Goal: Task Accomplishment & Management: Manage account settings

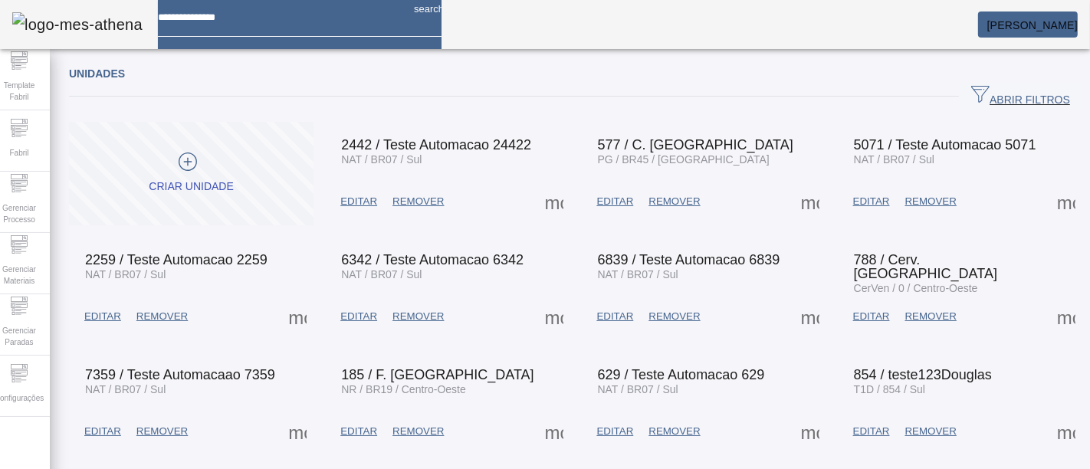
click at [987, 20] on span "[PERSON_NAME]" at bounding box center [1032, 25] width 90 height 12
click at [823, 468] on div at bounding box center [545, 469] width 1090 height 0
click at [25, 403] on span "Configurações" at bounding box center [19, 398] width 58 height 21
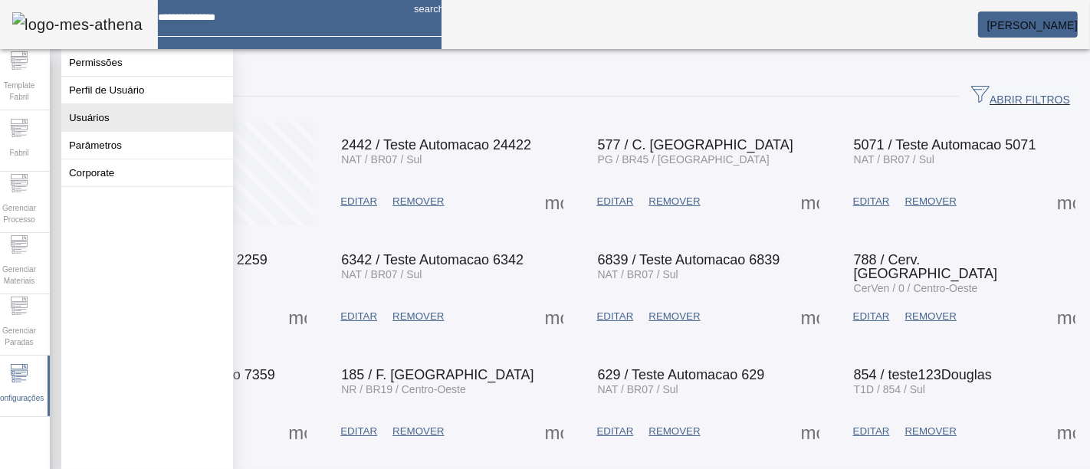
click at [157, 130] on button "Usuários" at bounding box center [147, 117] width 172 height 27
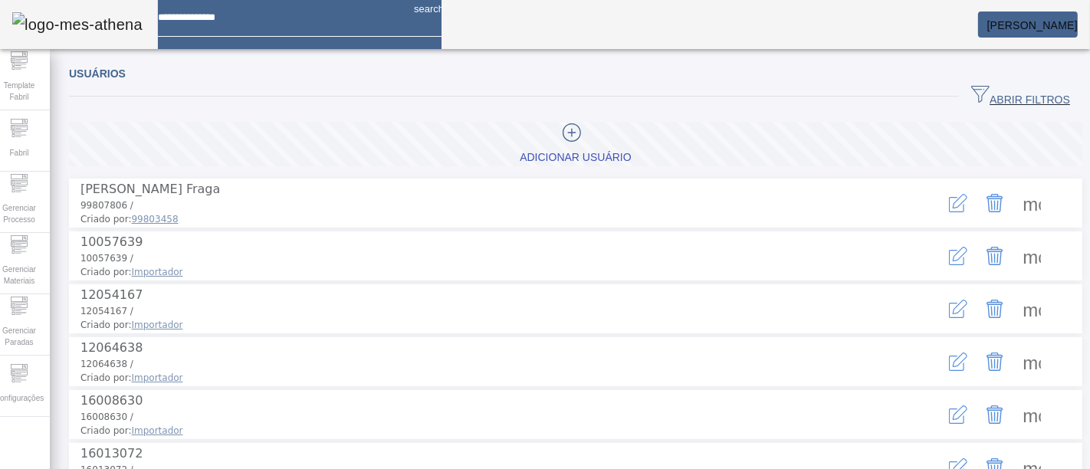
click at [475, 108] on div "ABRIR FILTROS" at bounding box center [575, 97] width 1013 height 28
click at [1006, 94] on span "ABRIR FILTROS" at bounding box center [1020, 96] width 99 height 23
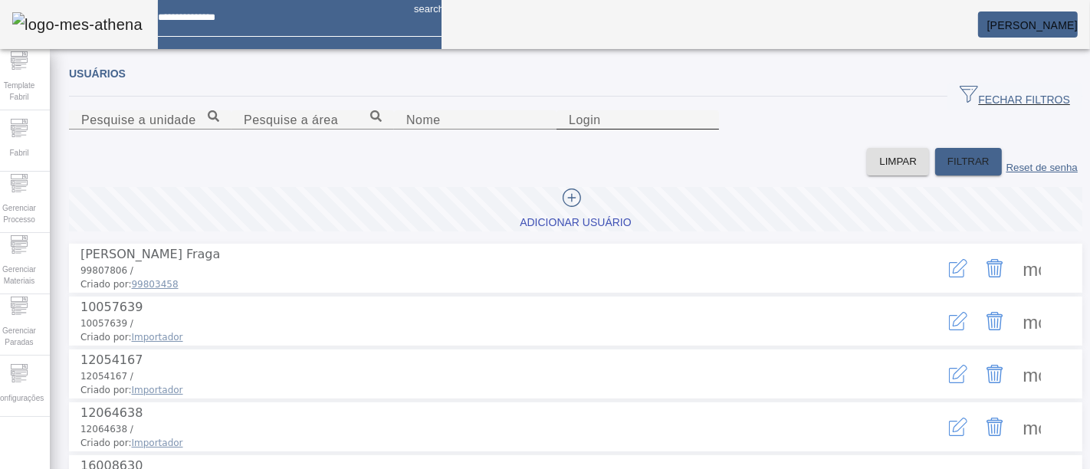
click at [707, 130] on input "Login" at bounding box center [638, 120] width 138 height 18
paste input "**********"
click at [947, 169] on span "FILTRAR" at bounding box center [968, 161] width 42 height 15
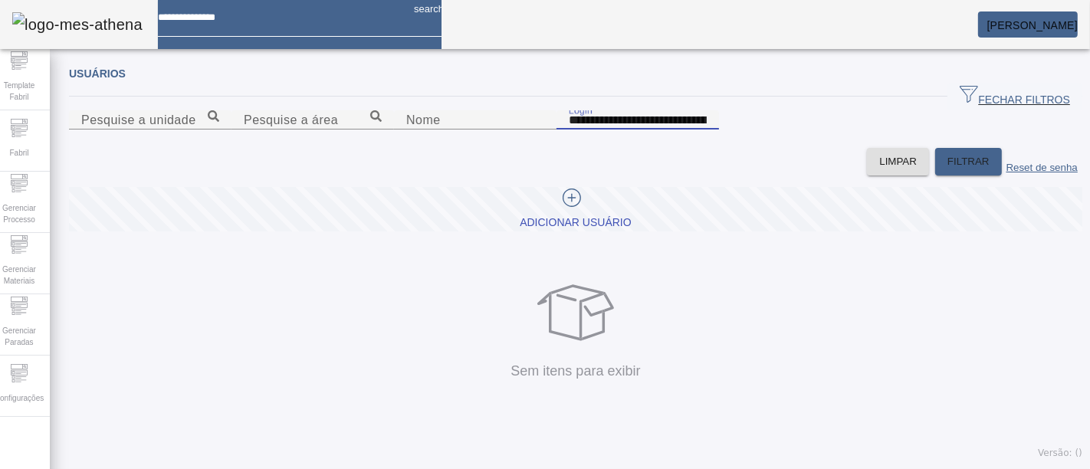
drag, startPoint x: 805, startPoint y: 202, endPoint x: 690, endPoint y: 200, distance: 115.7
click at [690, 130] on input "**********" at bounding box center [638, 120] width 138 height 18
type input "**********"
click at [947, 169] on span "FILTRAR" at bounding box center [968, 161] width 42 height 15
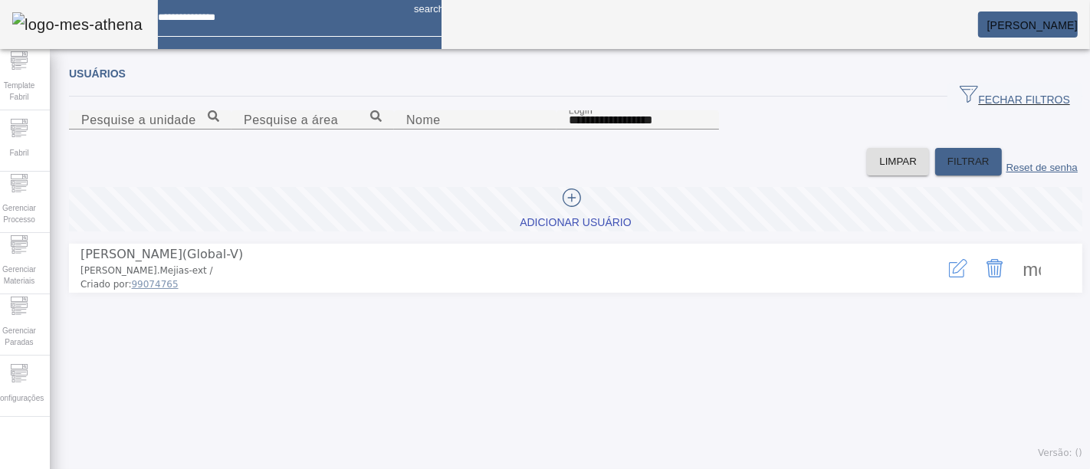
click at [949, 277] on icon "button" at bounding box center [958, 268] width 18 height 18
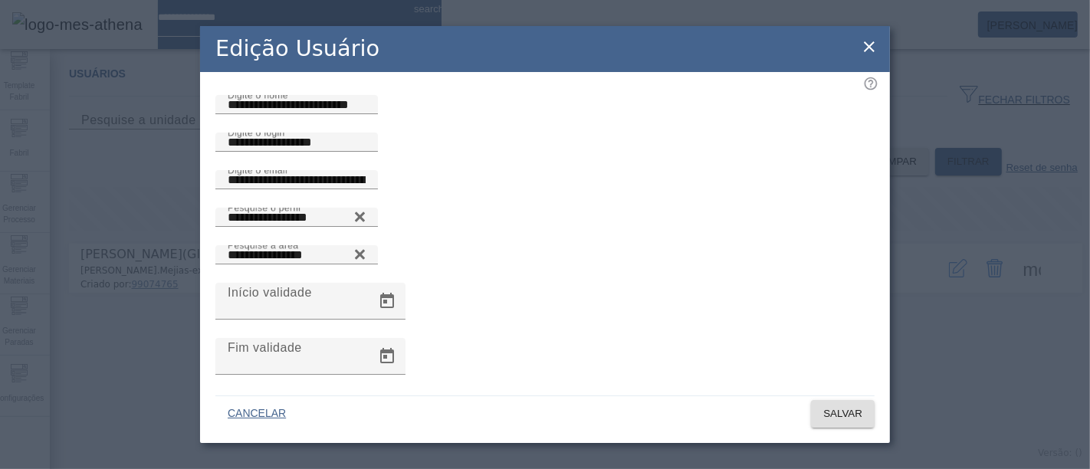
click at [861, 44] on icon at bounding box center [869, 47] width 18 height 18
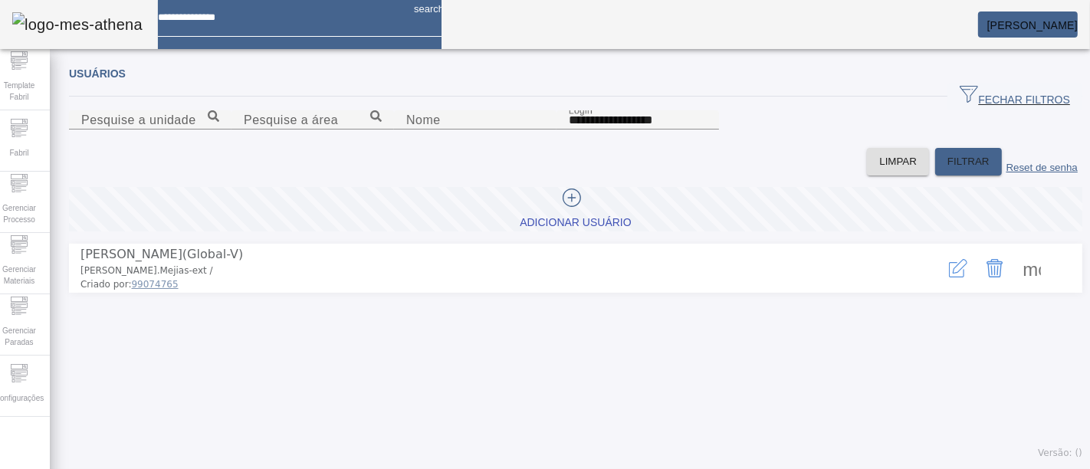
click at [1018, 287] on span at bounding box center [1031, 268] width 37 height 37
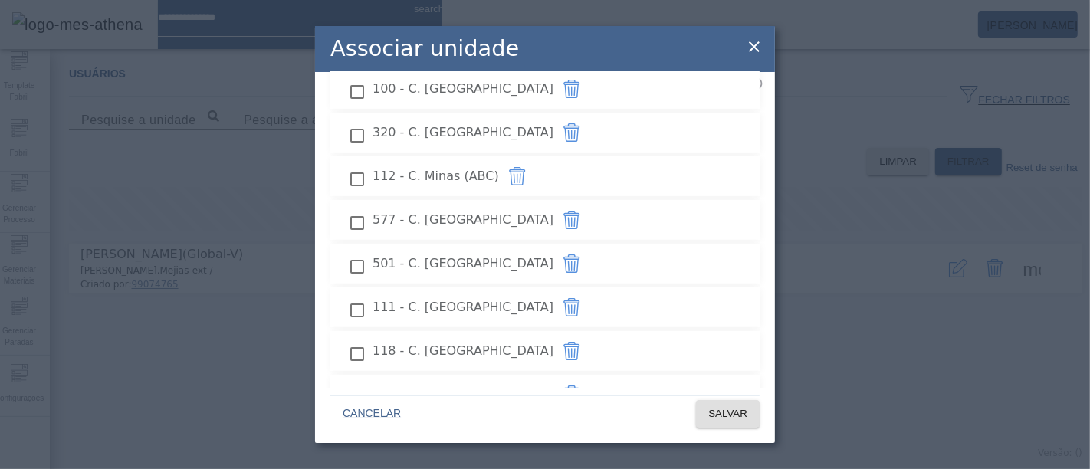
scroll to position [2132, 0]
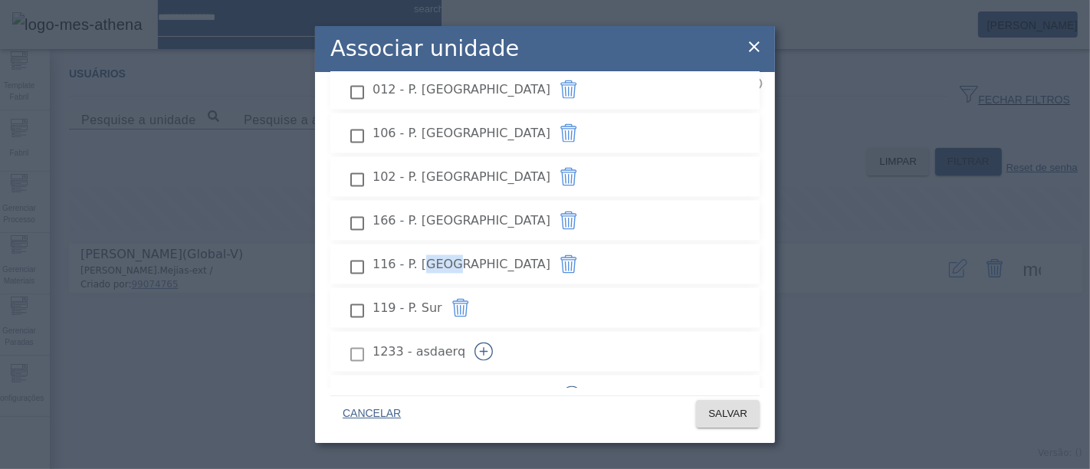
click at [757, 46] on icon at bounding box center [754, 47] width 18 height 18
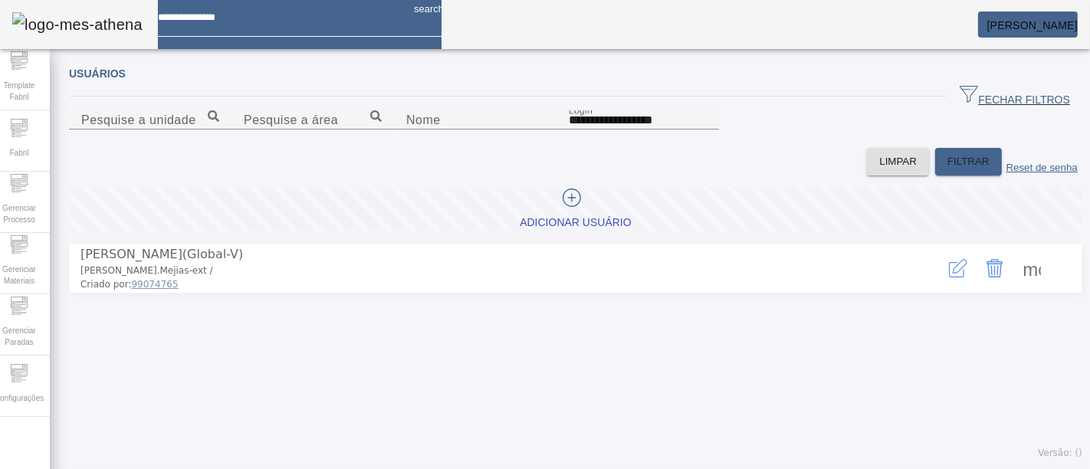
click at [953, 274] on icon "button" at bounding box center [960, 266] width 15 height 15
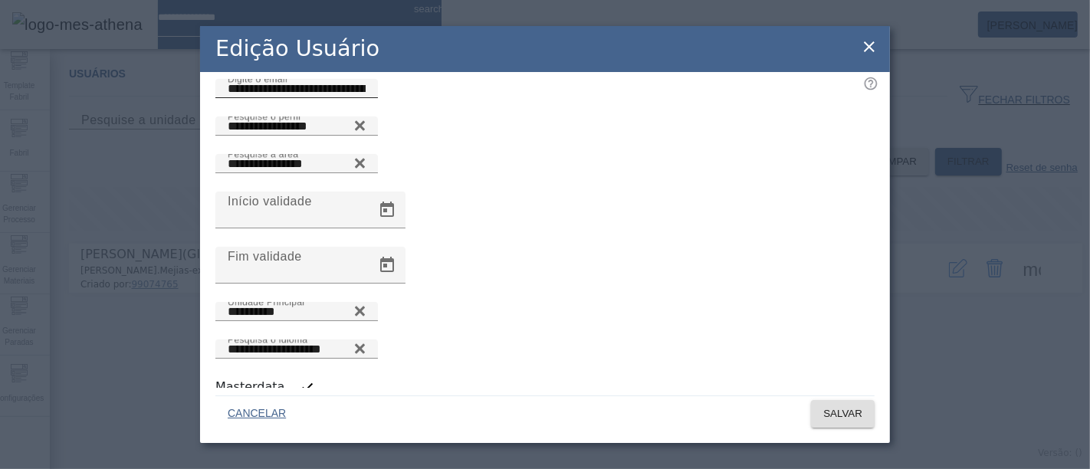
scroll to position [0, 0]
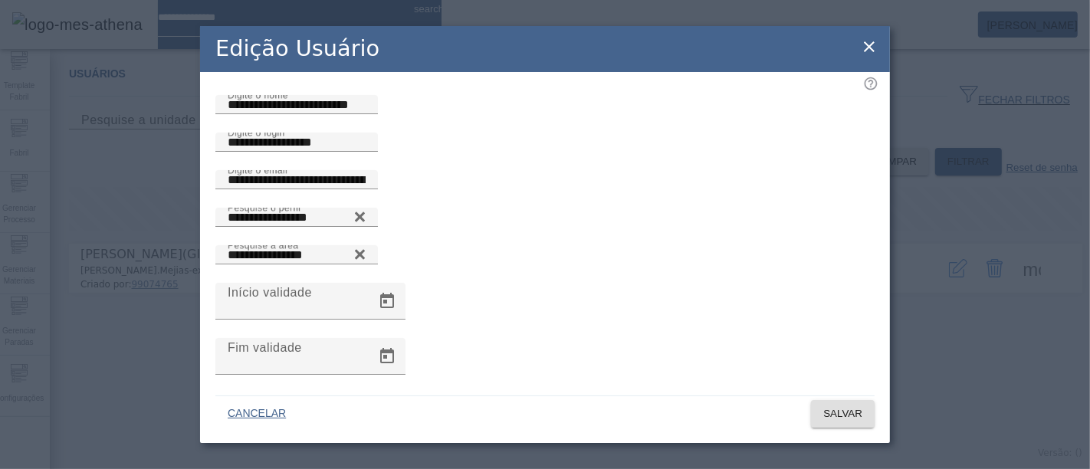
click at [874, 50] on icon at bounding box center [869, 47] width 18 height 18
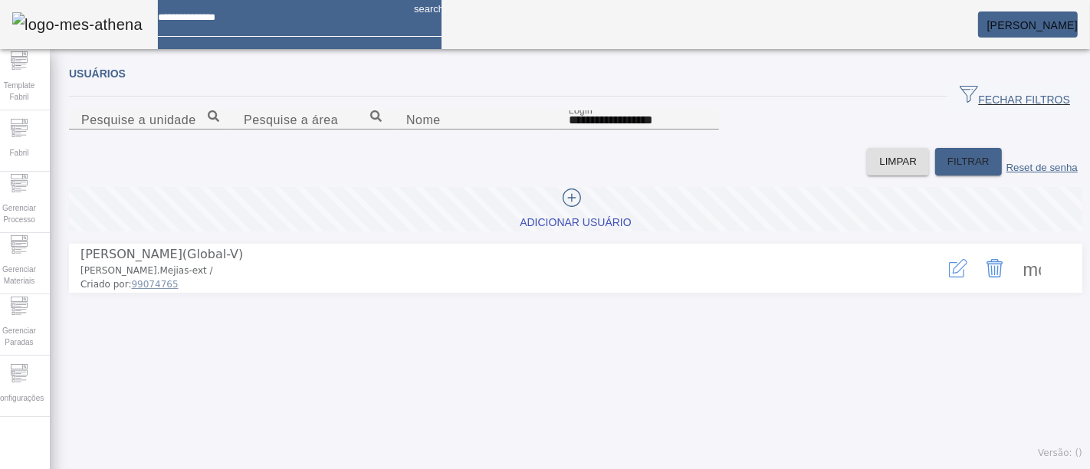
click at [1014, 287] on span at bounding box center [1031, 268] width 37 height 37
click at [998, 468] on div at bounding box center [545, 469] width 1090 height 0
click at [917, 291] on div "more_vert" at bounding box center [995, 268] width 166 height 46
click at [949, 277] on icon "button" at bounding box center [956, 269] width 15 height 15
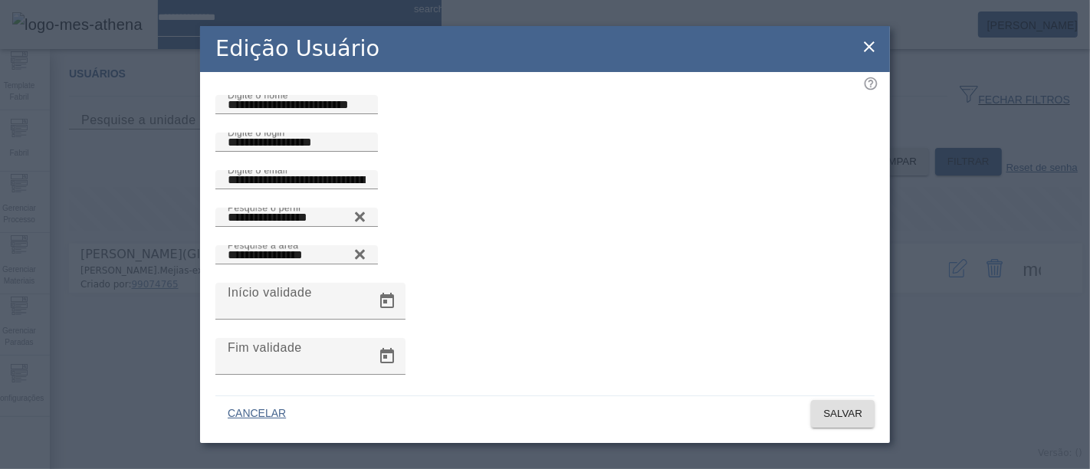
click at [378, 245] on div at bounding box center [296, 236] width 162 height 18
click at [531, 245] on div "**********" at bounding box center [544, 227] width 659 height 38
click at [365, 221] on icon at bounding box center [360, 217] width 10 height 10
click at [366, 227] on input "Pesquise o perfil" at bounding box center [297, 217] width 138 height 18
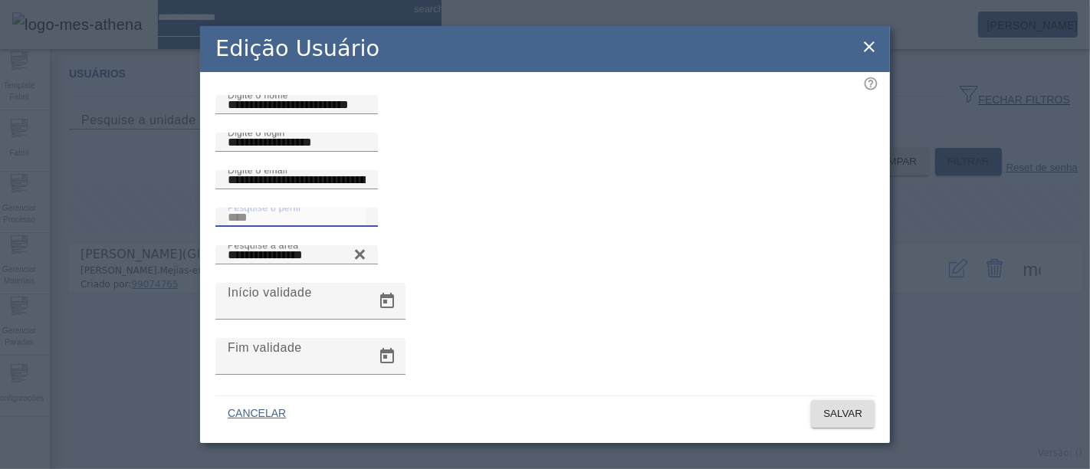
type input "****"
click at [366, 227] on div at bounding box center [297, 217] width 138 height 19
click at [366, 219] on icon at bounding box center [359, 213] width 11 height 11
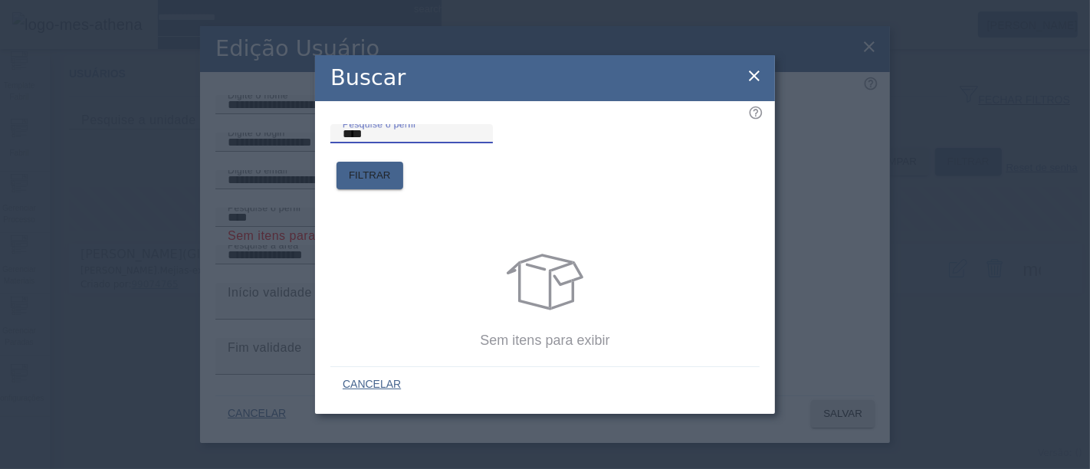
drag, startPoint x: 425, startPoint y: 158, endPoint x: 277, endPoint y: 156, distance: 147.9
click at [277, 156] on div "Buscar Pesquise o perfil **** FILTRAR Sem itens para exibir CANCELAR" at bounding box center [545, 234] width 1090 height 469
click at [391, 168] on span "FILTRAR" at bounding box center [370, 175] width 42 height 15
click at [466, 143] on input "***" at bounding box center [412, 134] width 138 height 18
type input "*"
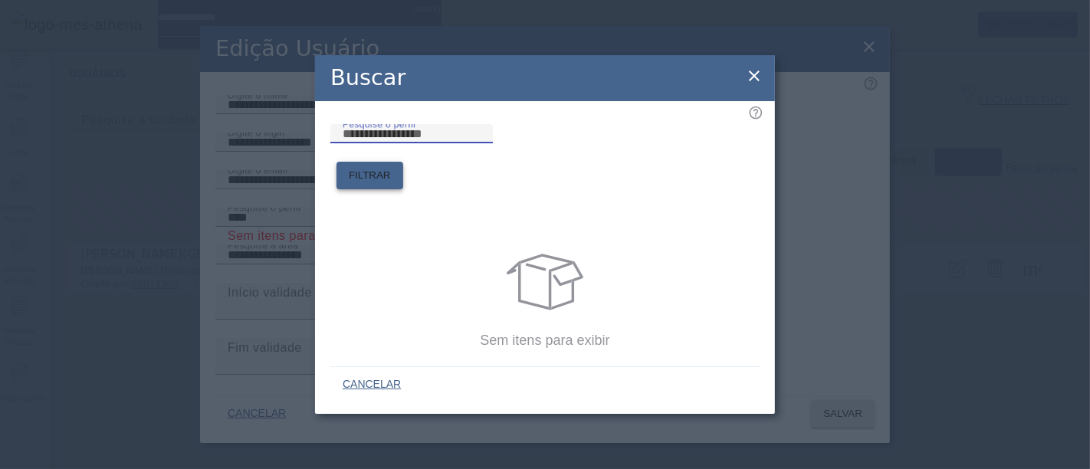
click at [391, 168] on span "FILTRAR" at bounding box center [370, 175] width 42 height 15
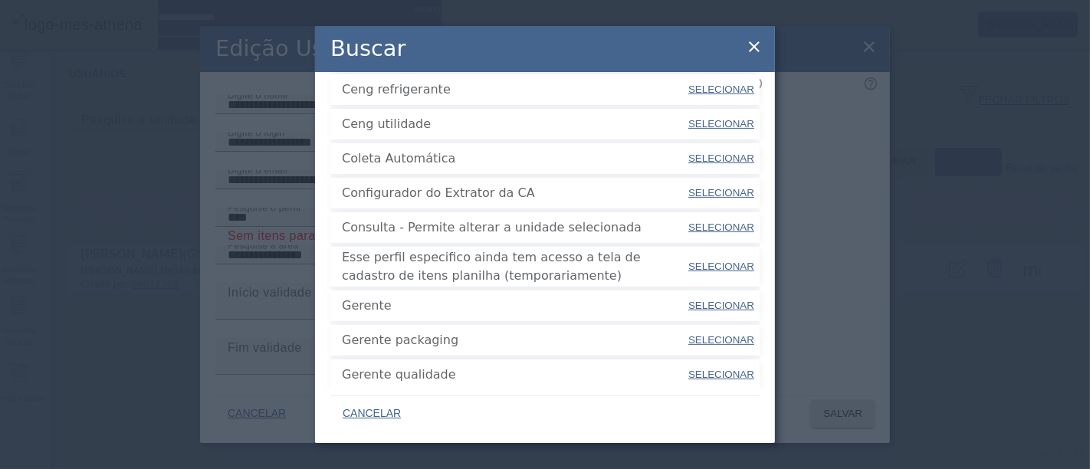
scroll to position [546, 0]
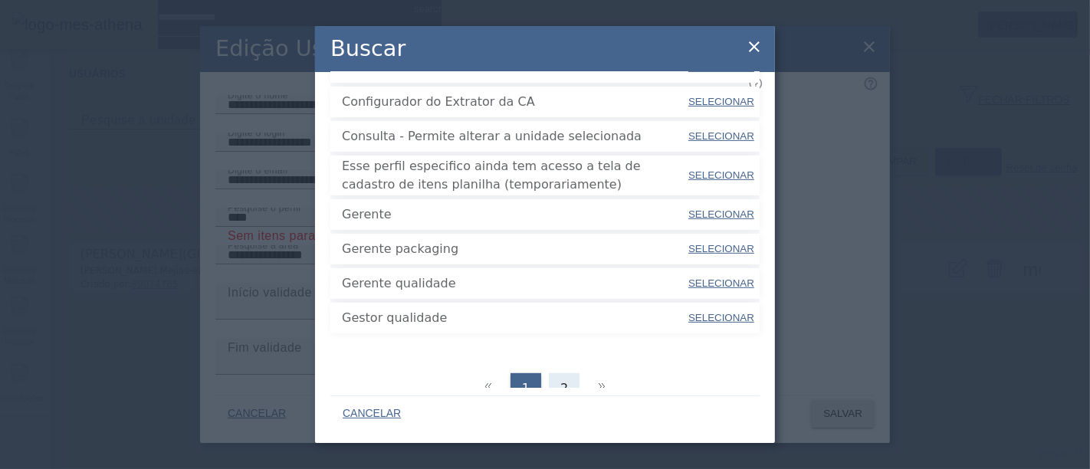
click at [564, 373] on div "2" at bounding box center [564, 388] width 31 height 31
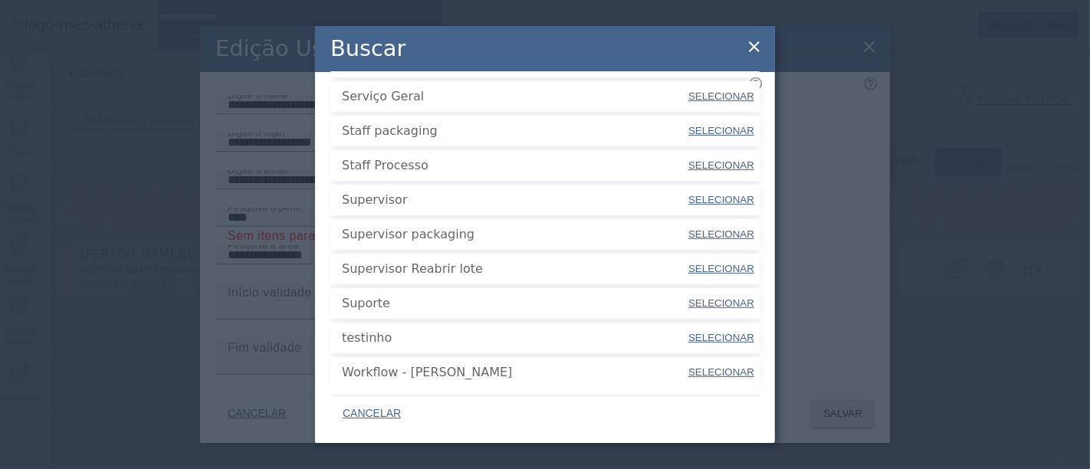
scroll to position [511, 0]
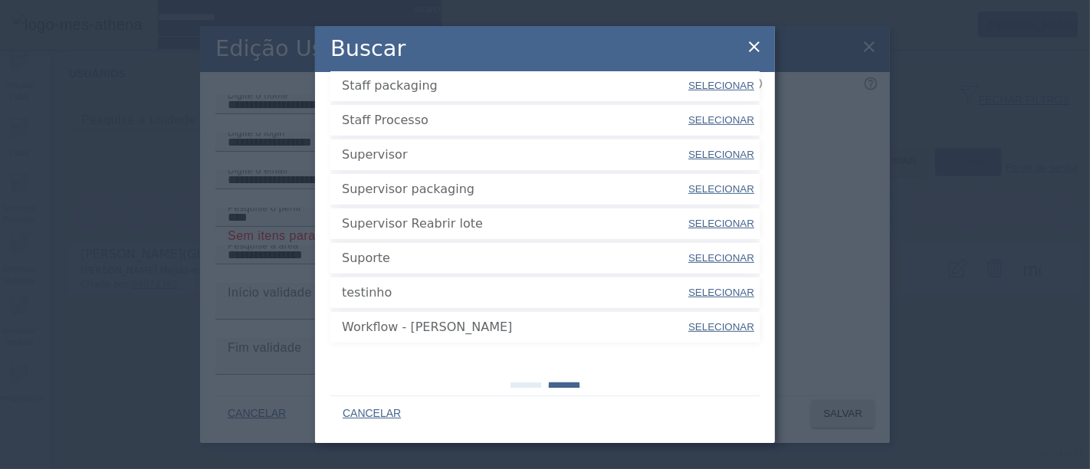
click at [522, 389] on span "1" at bounding box center [526, 398] width 8 height 18
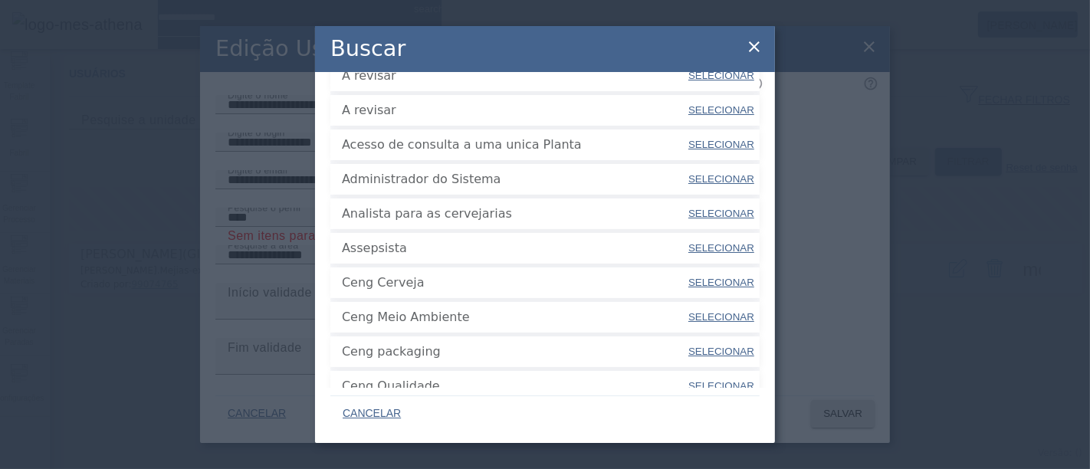
scroll to position [120, 0]
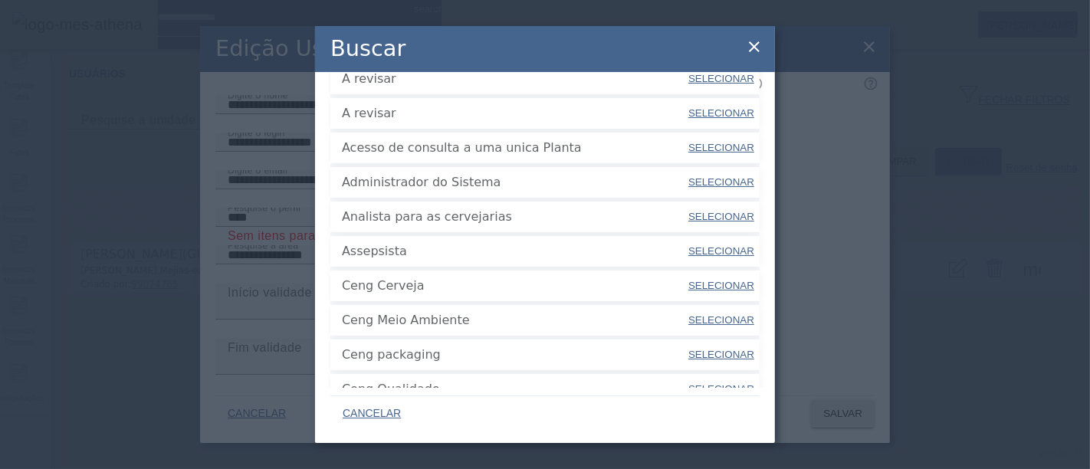
click at [691, 267] on span at bounding box center [721, 285] width 69 height 37
type input "**********"
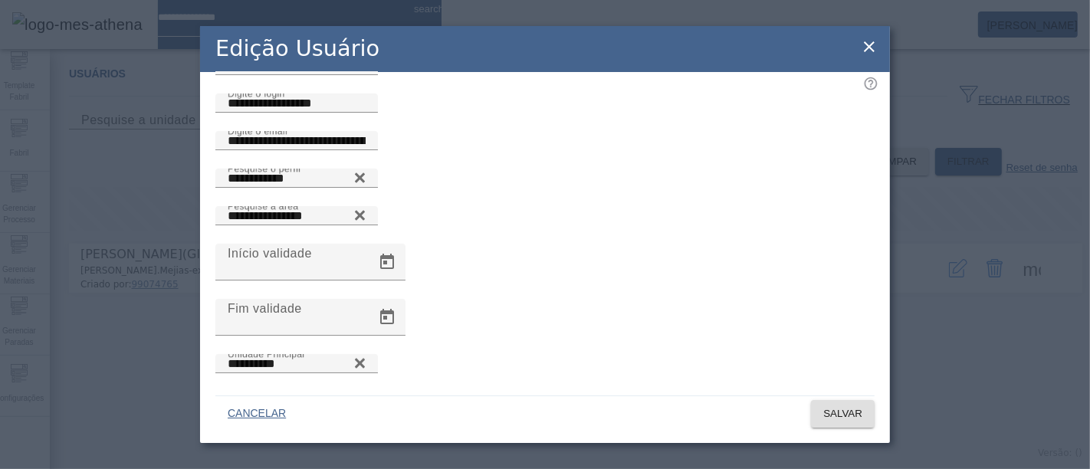
scroll to position [91, 0]
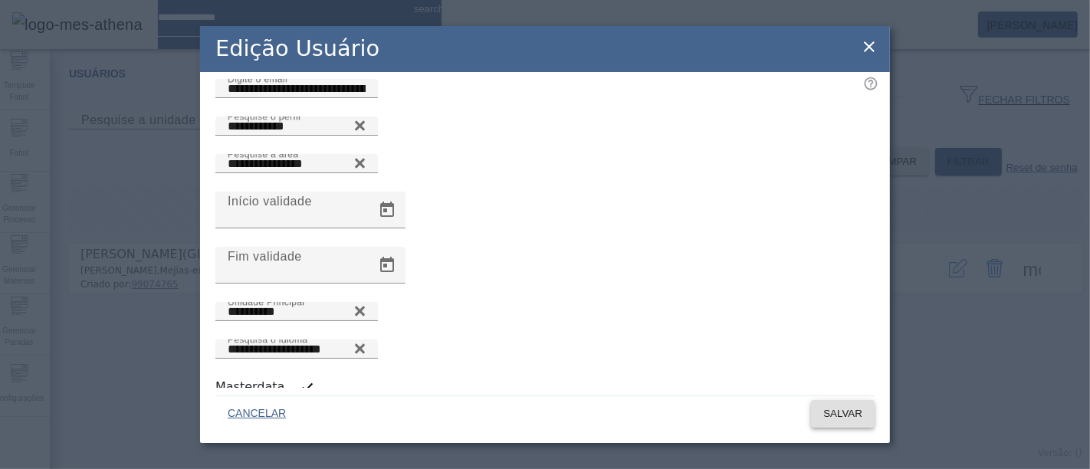
click at [845, 415] on span "SALVAR" at bounding box center [842, 413] width 39 height 15
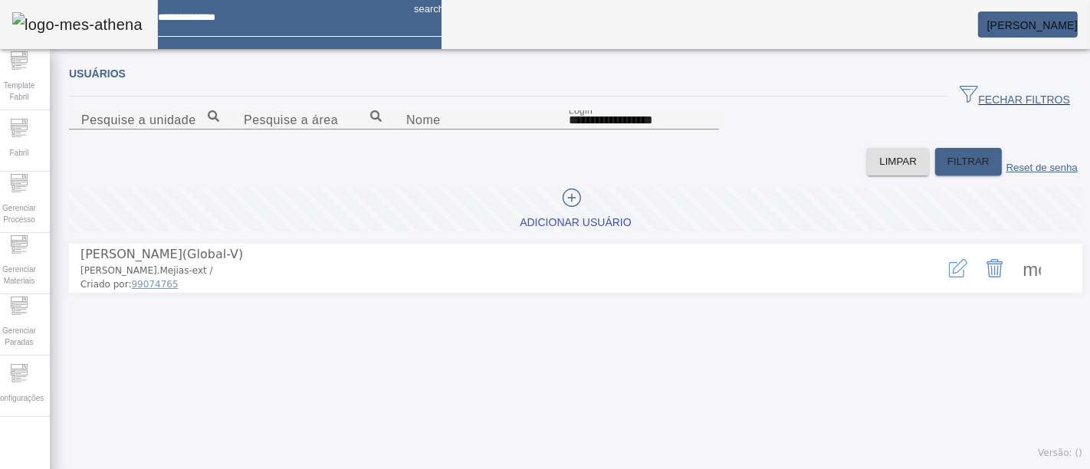
click at [1015, 287] on span at bounding box center [1031, 268] width 37 height 37
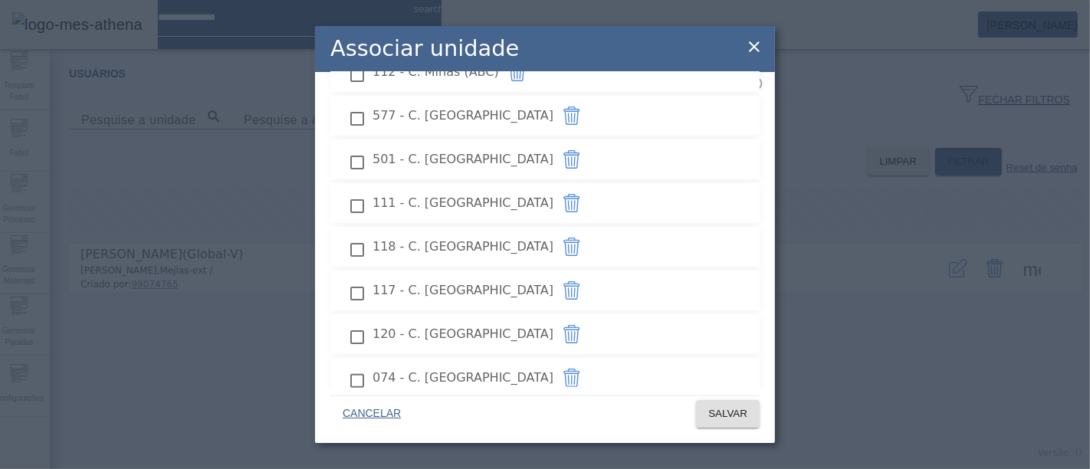
scroll to position [0, 0]
